Goal: Use online tool/utility

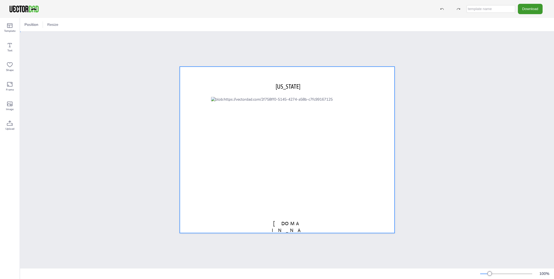
click at [205, 92] on div at bounding box center [287, 150] width 215 height 166
click at [189, 92] on div at bounding box center [287, 150] width 215 height 166
click at [193, 117] on div at bounding box center [287, 150] width 215 height 166
